Goal: Task Accomplishment & Management: Use online tool/utility

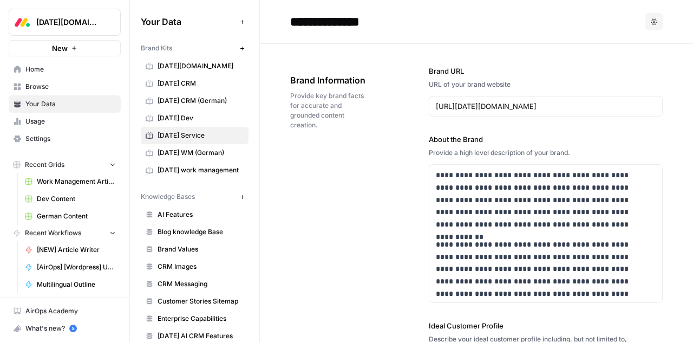
scroll to position [1352, 0]
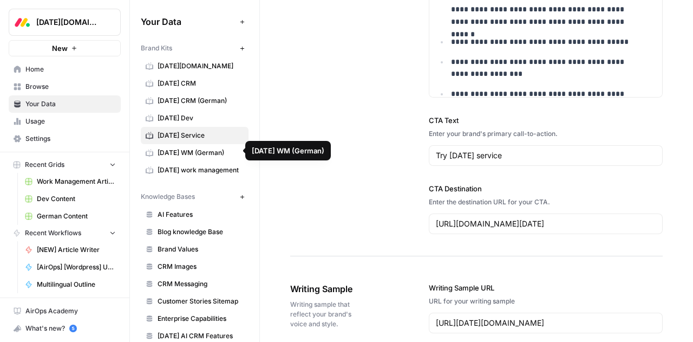
click at [179, 152] on span "[DATE] WM (German)" at bounding box center [201, 153] width 86 height 10
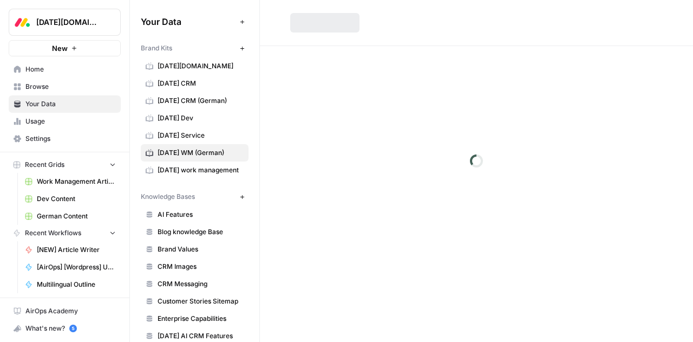
click at [55, 212] on span "German Content" at bounding box center [76, 216] width 79 height 10
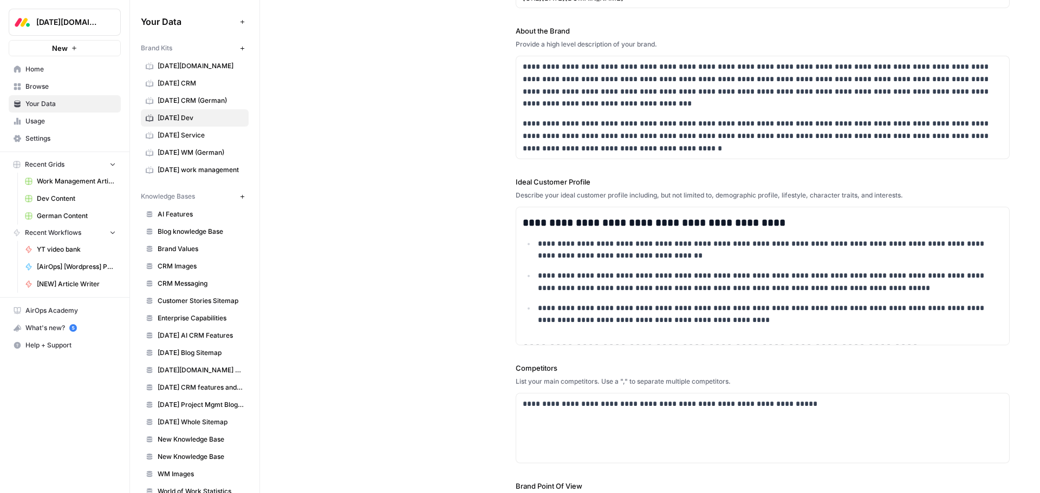
scroll to position [133, 0]
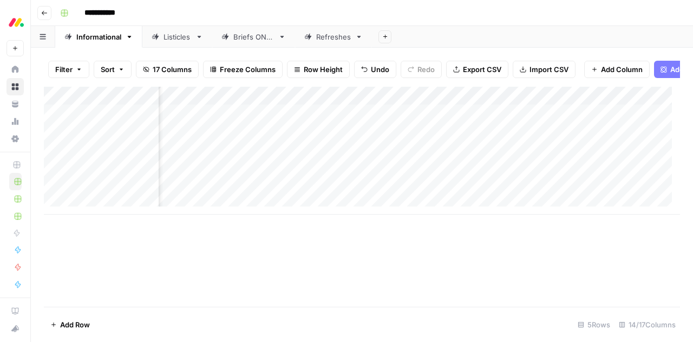
scroll to position [0, 653]
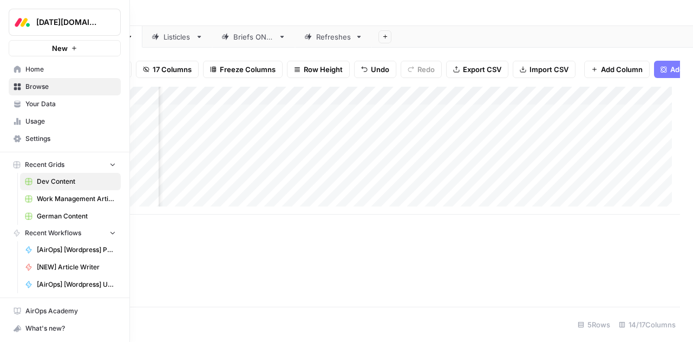
click at [50, 213] on span "German Content" at bounding box center [76, 216] width 79 height 10
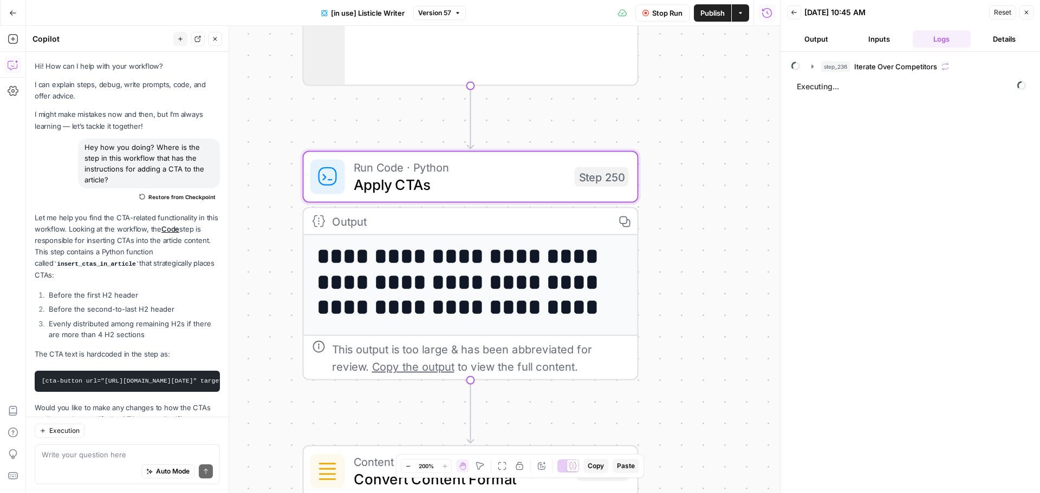
scroll to position [1615, 0]
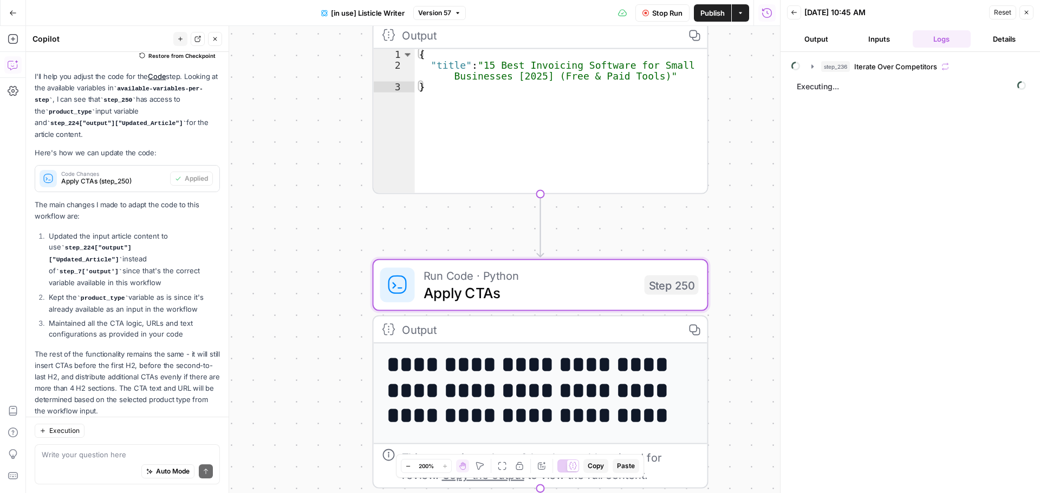
drag, startPoint x: 302, startPoint y: 149, endPoint x: 341, endPoint y: 194, distance: 59.5
click at [362, 238] on div "true false true false Workflow Set Inputs Inputs Loop Loop 5 Iteration Iterate …" at bounding box center [403, 259] width 754 height 467
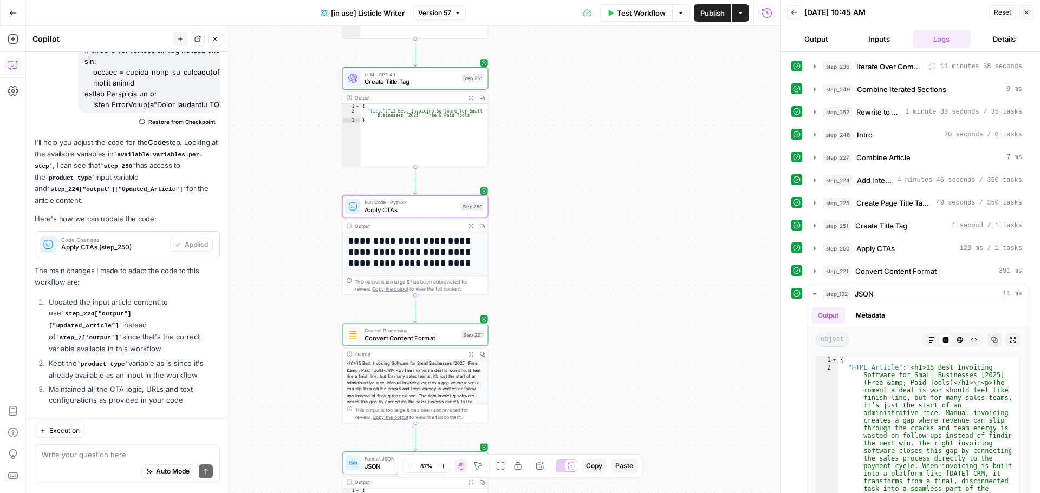
scroll to position [1611, 0]
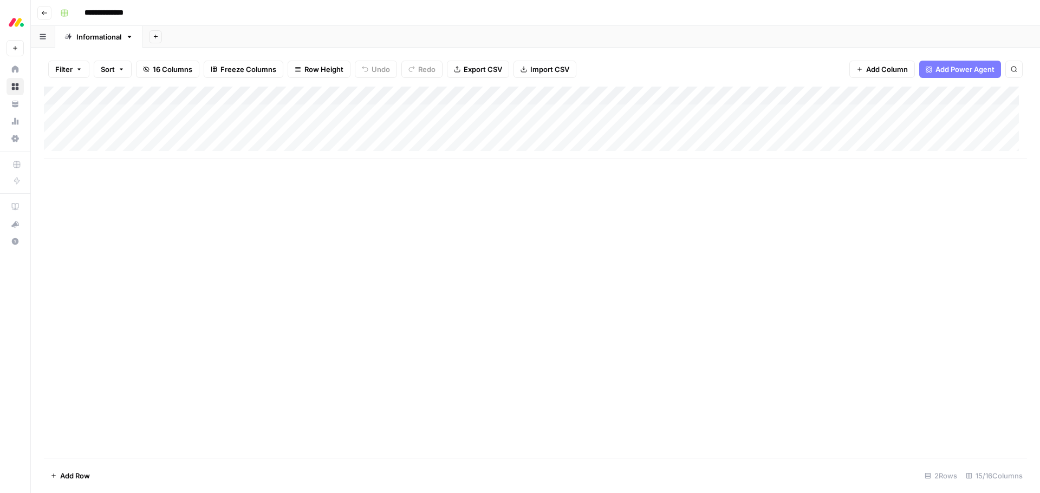
click at [73, 244] on div "Add Column" at bounding box center [535, 272] width 983 height 371
click at [121, 115] on div "Add Column" at bounding box center [535, 123] width 983 height 73
click at [220, 113] on div "Add Column" at bounding box center [535, 123] width 983 height 73
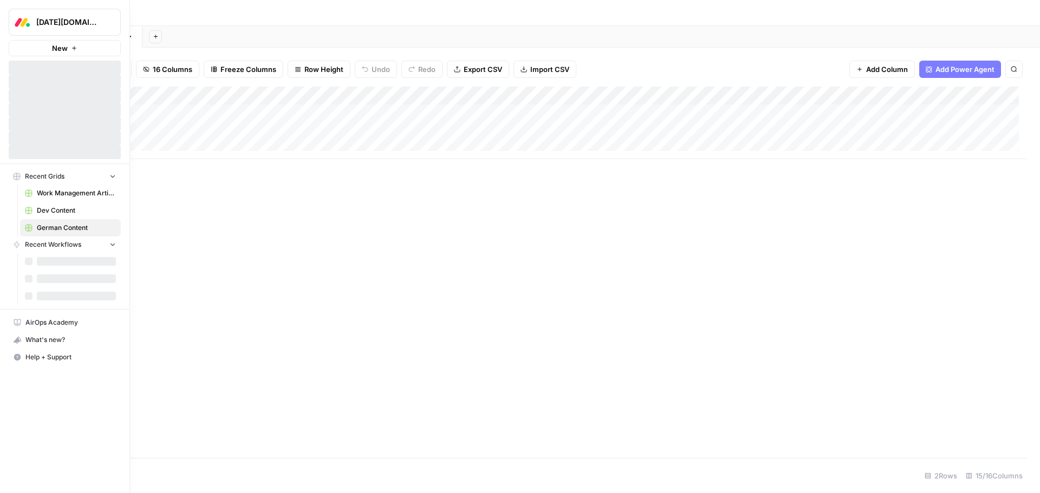
click at [51, 212] on span "Dev Content" at bounding box center [76, 211] width 79 height 10
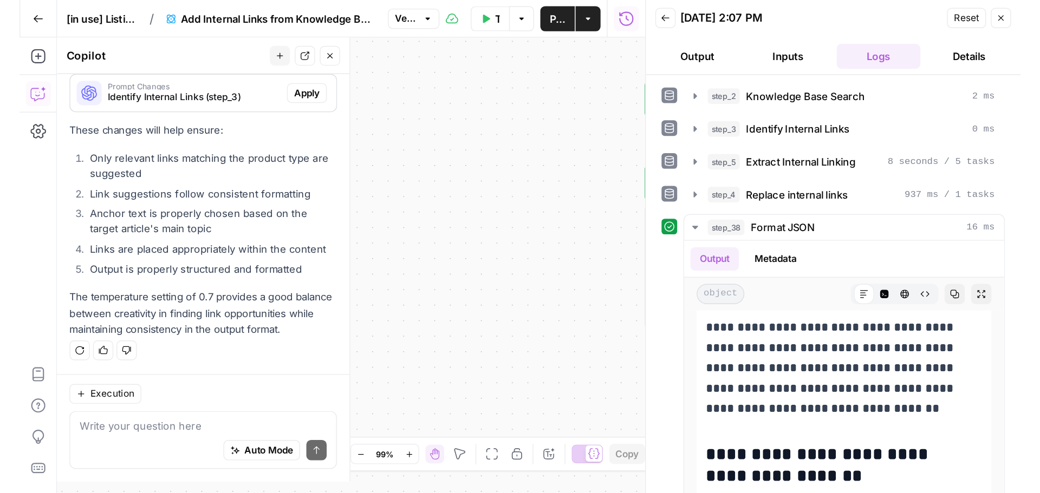
scroll to position [10508, 0]
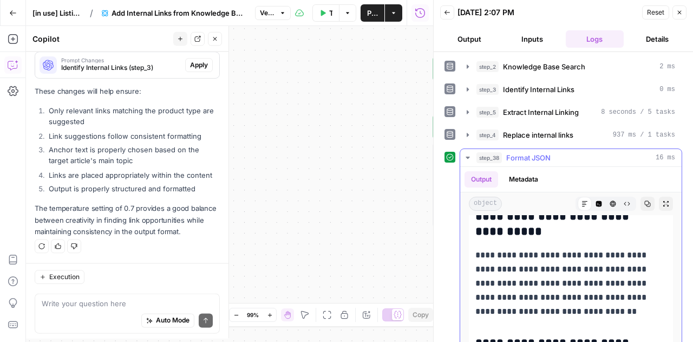
click at [521, 248] on p "**********" at bounding box center [562, 283] width 175 height 70
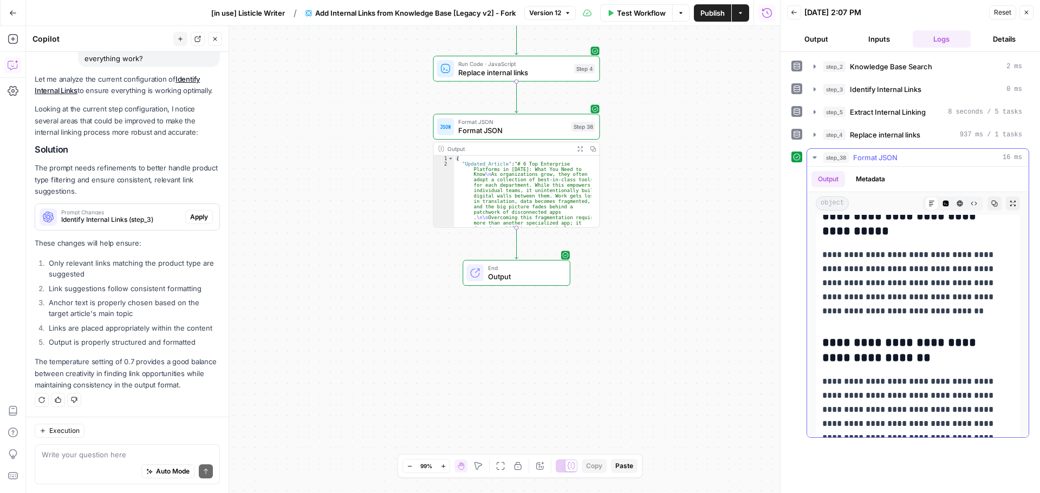
scroll to position [10065, 0]
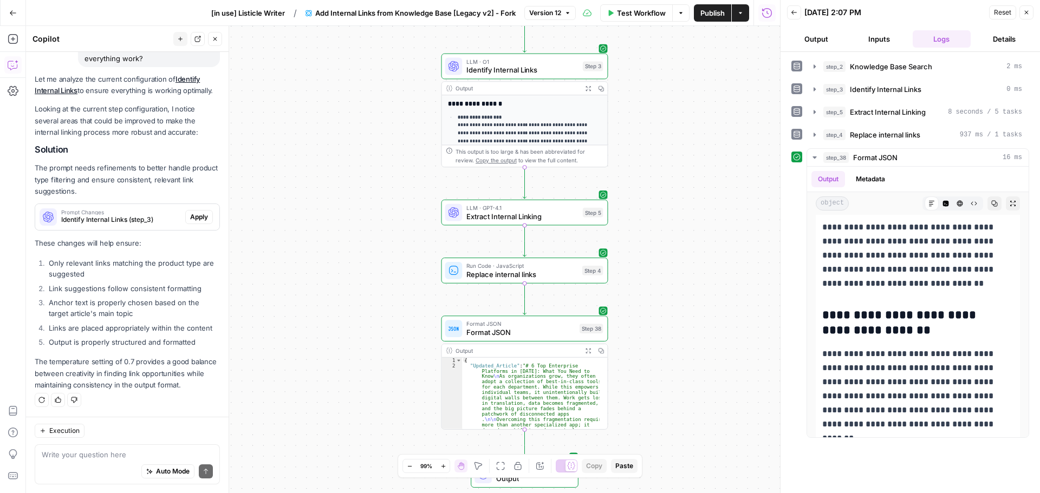
drag, startPoint x: 390, startPoint y: 91, endPoint x: 399, endPoint y: 303, distance: 211.9
click at [399, 303] on div "Workflow Set Inputs Inputs Search Knowledge Base Knowledge Base Search Step 2 O…" at bounding box center [403, 259] width 754 height 467
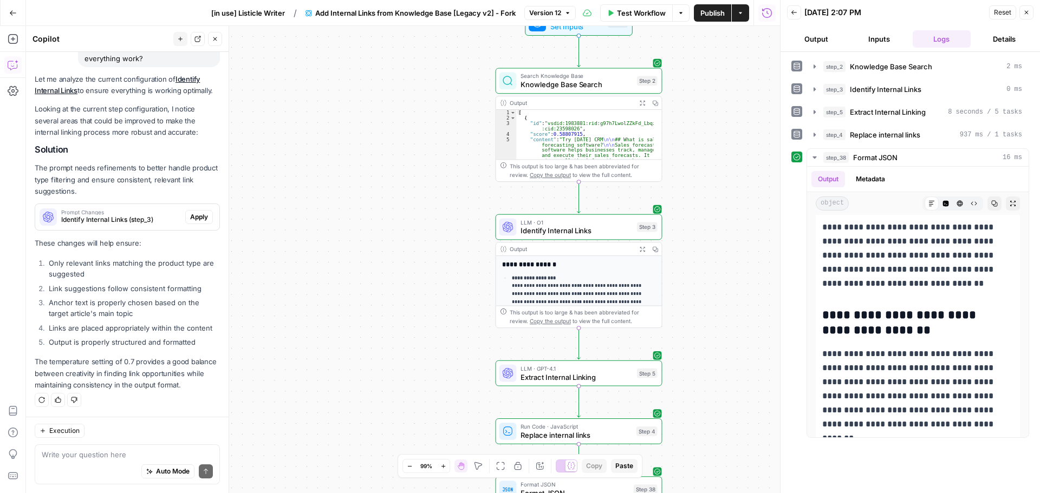
drag, startPoint x: 382, startPoint y: 115, endPoint x: 452, endPoint y: 306, distance: 204.0
click at [452, 306] on div "Workflow Set Inputs Inputs Search Knowledge Base Knowledge Base Search Step 2 O…" at bounding box center [403, 259] width 754 height 467
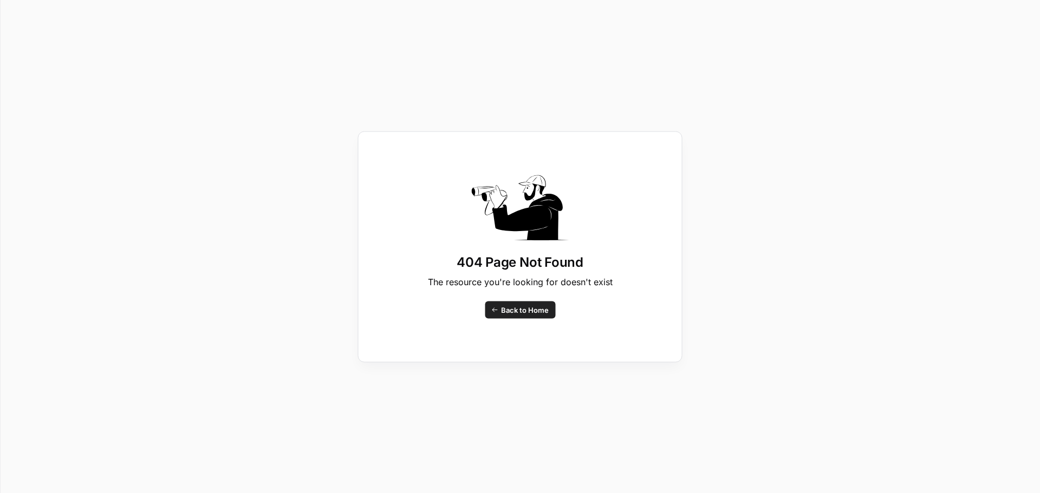
click at [814, 263] on div "404 Page Not Found The resource you're looking for doesn't exist Back to Home" at bounding box center [520, 246] width 1040 height 493
